Goal: Task Accomplishment & Management: Use online tool/utility

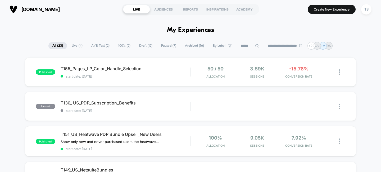
click at [182, 30] on h1 "My Experiences" at bounding box center [190, 30] width 47 height 8
click at [171, 30] on h1 "My Experiences" at bounding box center [190, 30] width 47 height 8
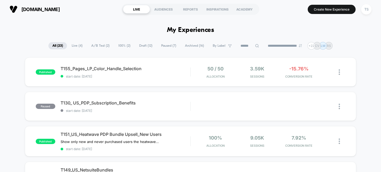
click at [171, 30] on h1 "My Experiences" at bounding box center [190, 30] width 47 height 8
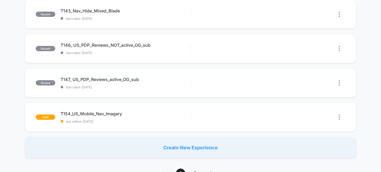
scroll to position [343, 0]
click at [101, 112] on span "T154_US_Mobile_Nav_Imagery Click to edit experience details" at bounding box center [126, 113] width 130 height 5
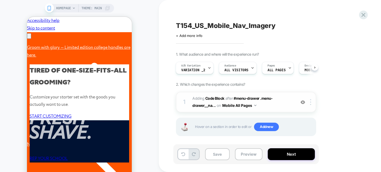
scroll to position [0, 82]
click at [254, 109] on button "Mobile All Pages" at bounding box center [239, 106] width 34 height 8
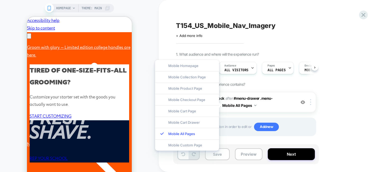
click at [367, 104] on div "1. What audience and where will the experience run? A/B Variation Variation _2 …" at bounding box center [272, 101] width 193 height 98
